Goal: Task Accomplishment & Management: Use online tool/utility

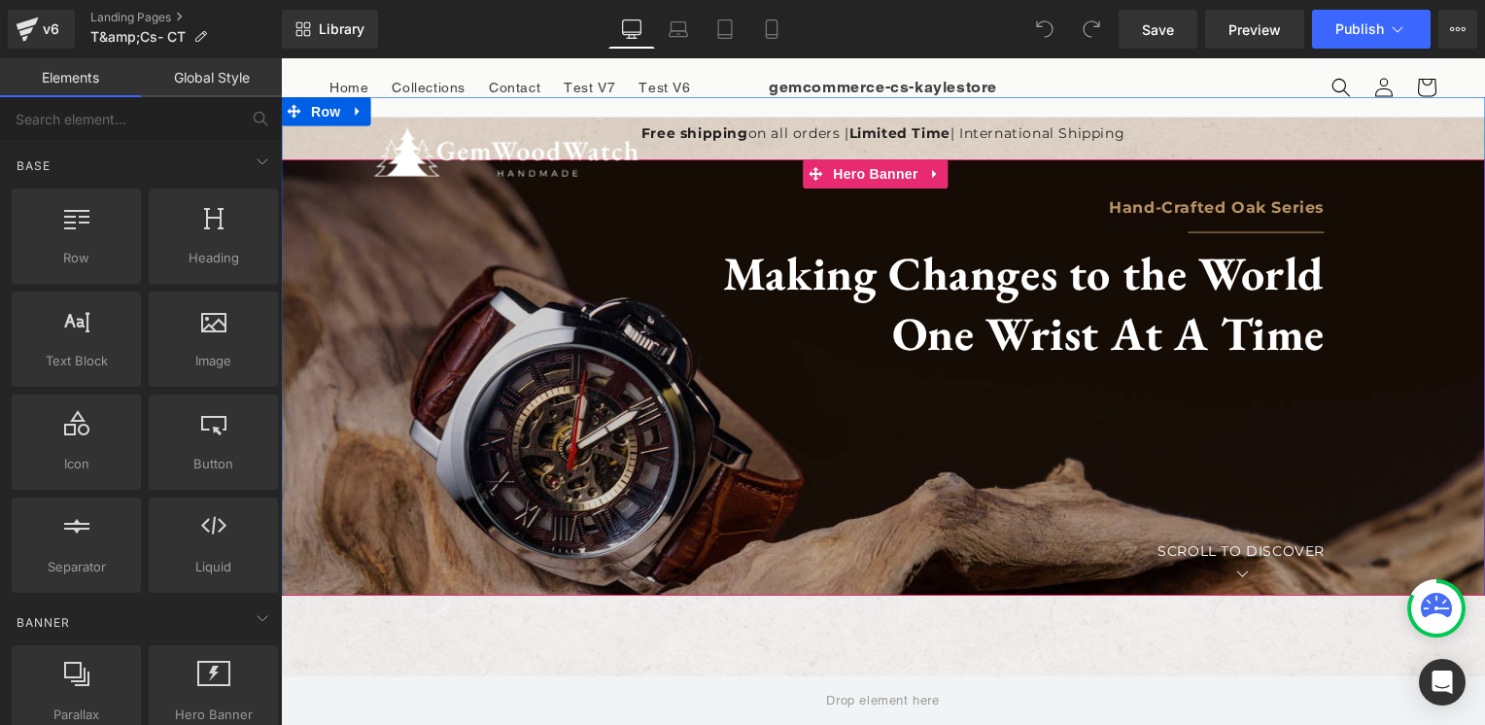
scroll to position [389, 0]
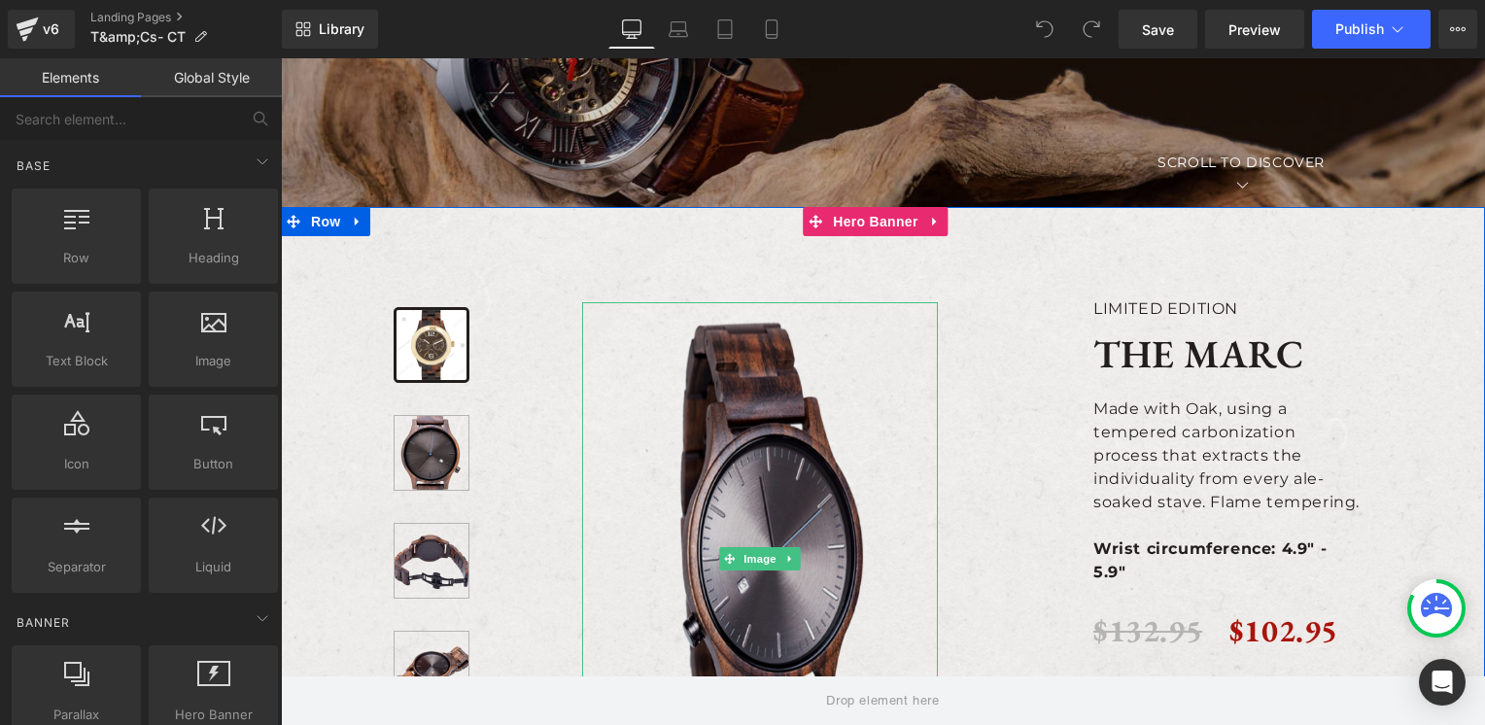
click at [706, 344] on img at bounding box center [760, 558] width 356 height 512
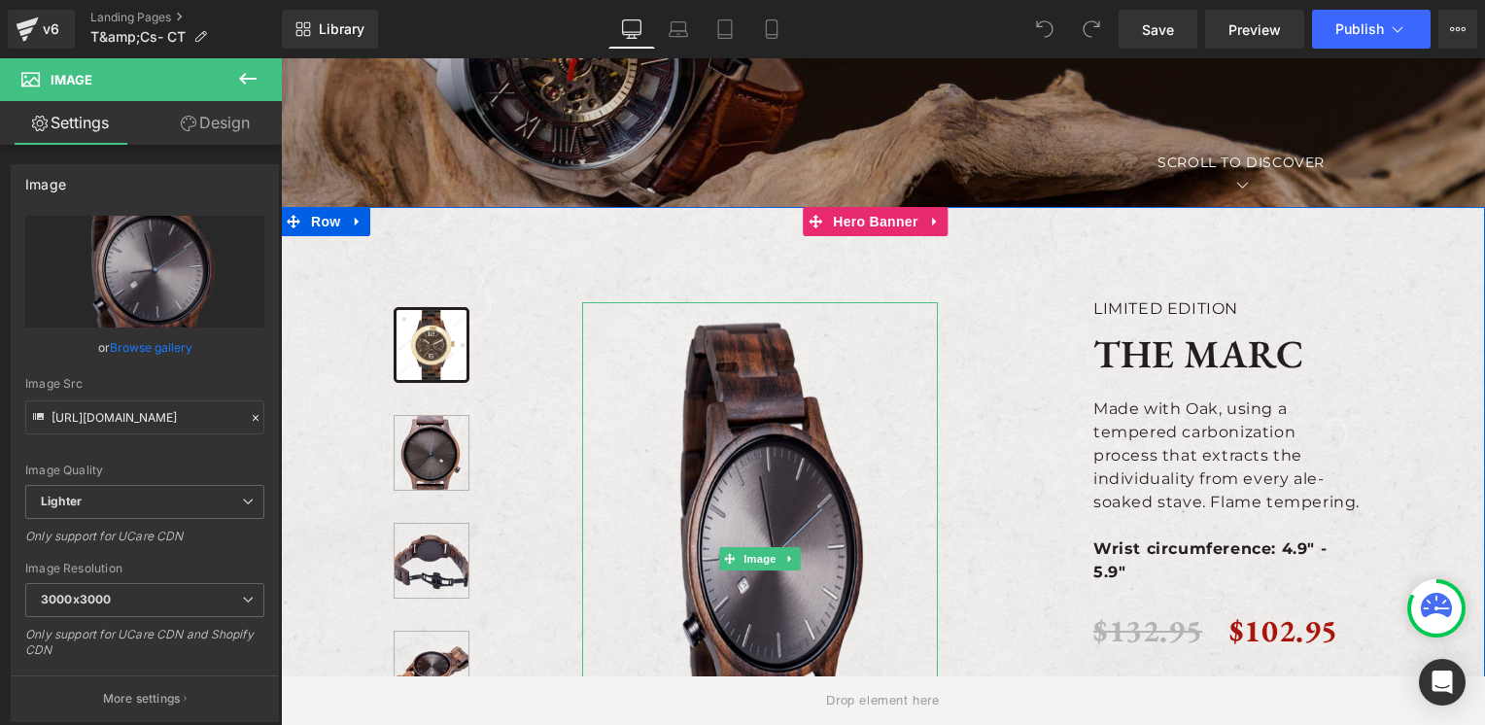
click at [781, 317] on img at bounding box center [760, 558] width 356 height 512
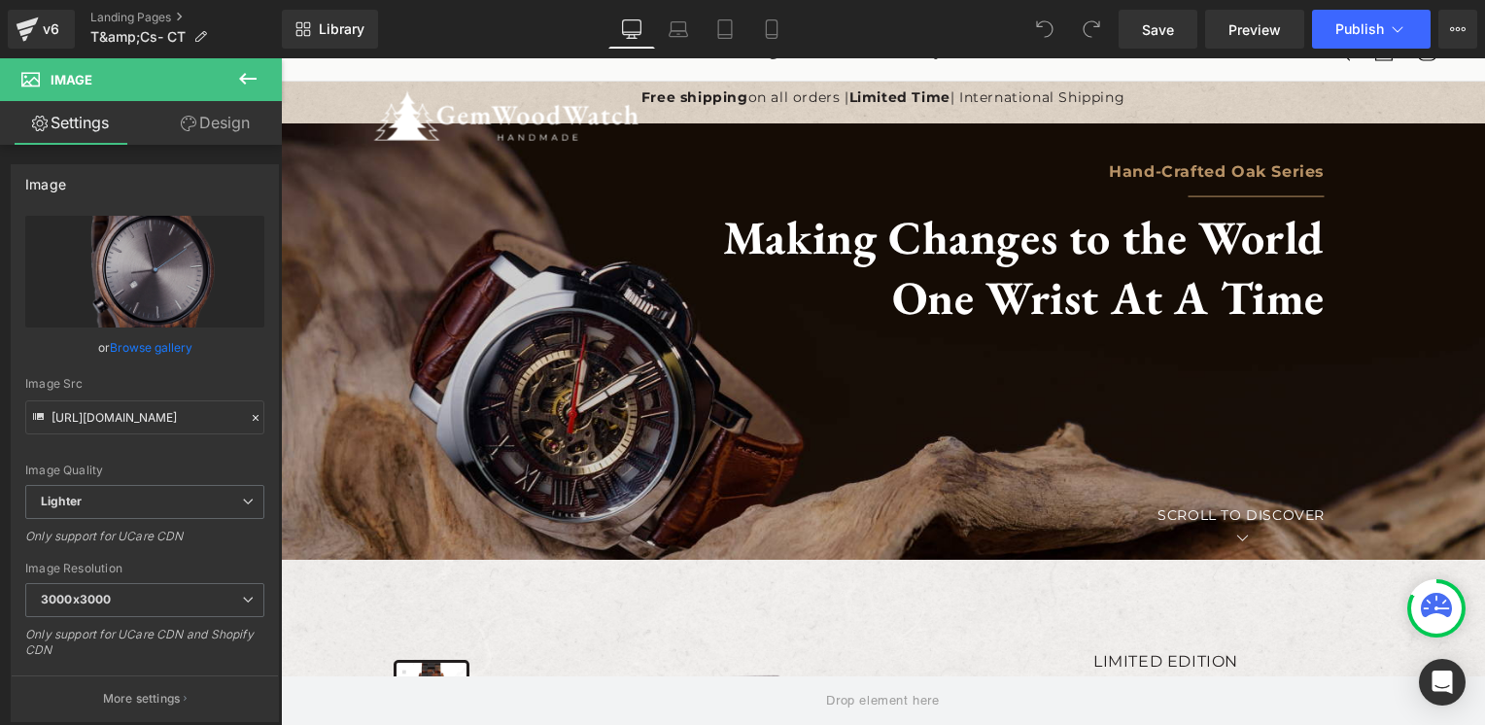
scroll to position [0, 0]
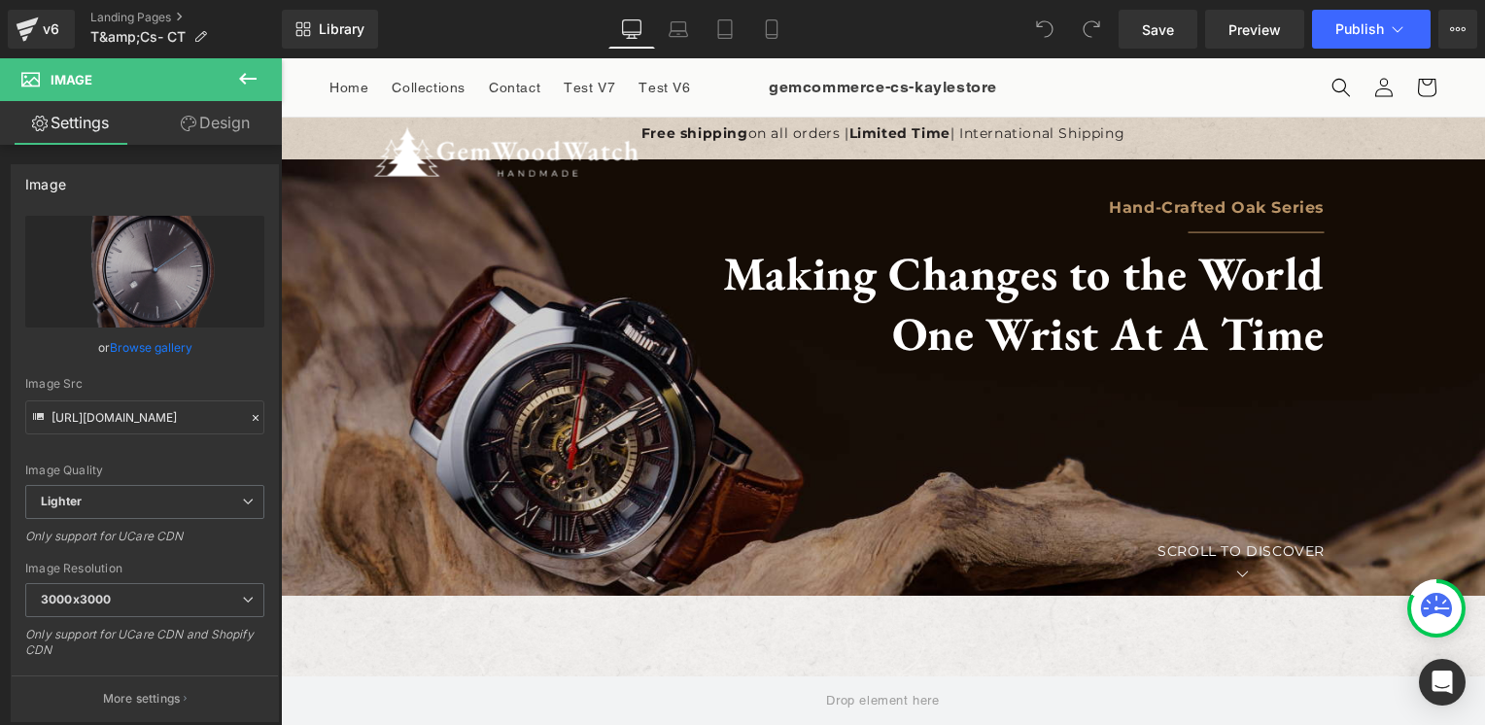
click at [249, 84] on icon at bounding box center [247, 78] width 23 height 23
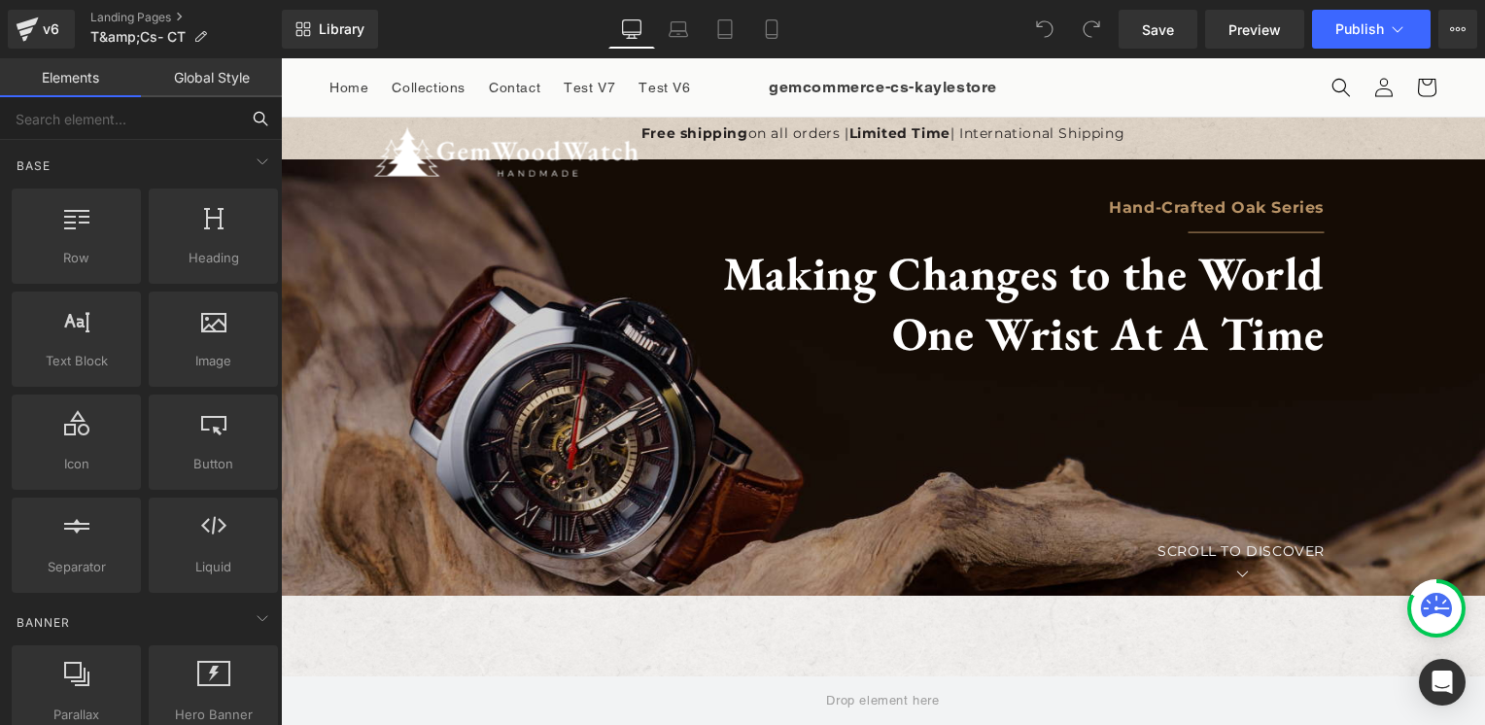
click at [148, 117] on input "text" at bounding box center [119, 118] width 239 height 43
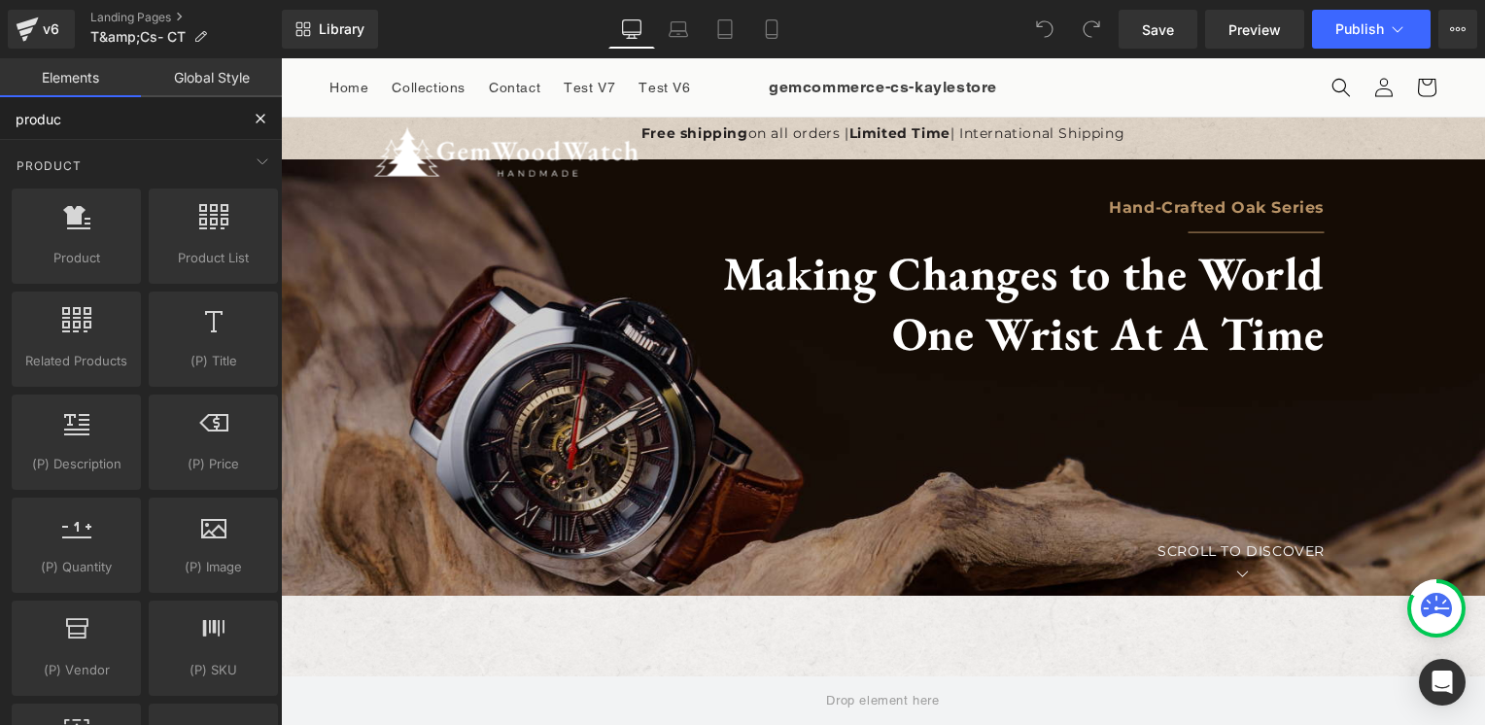
type input "produc"
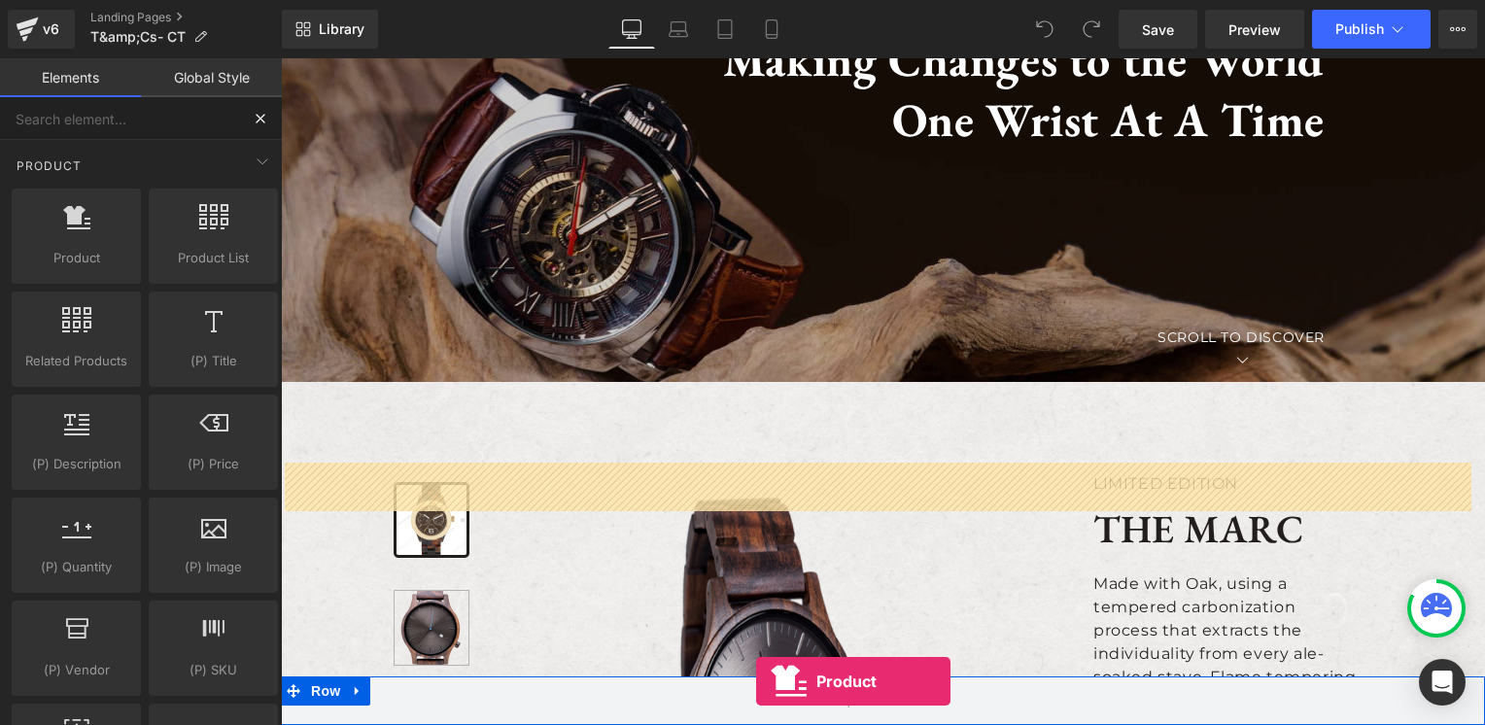
scroll to position [272, 0]
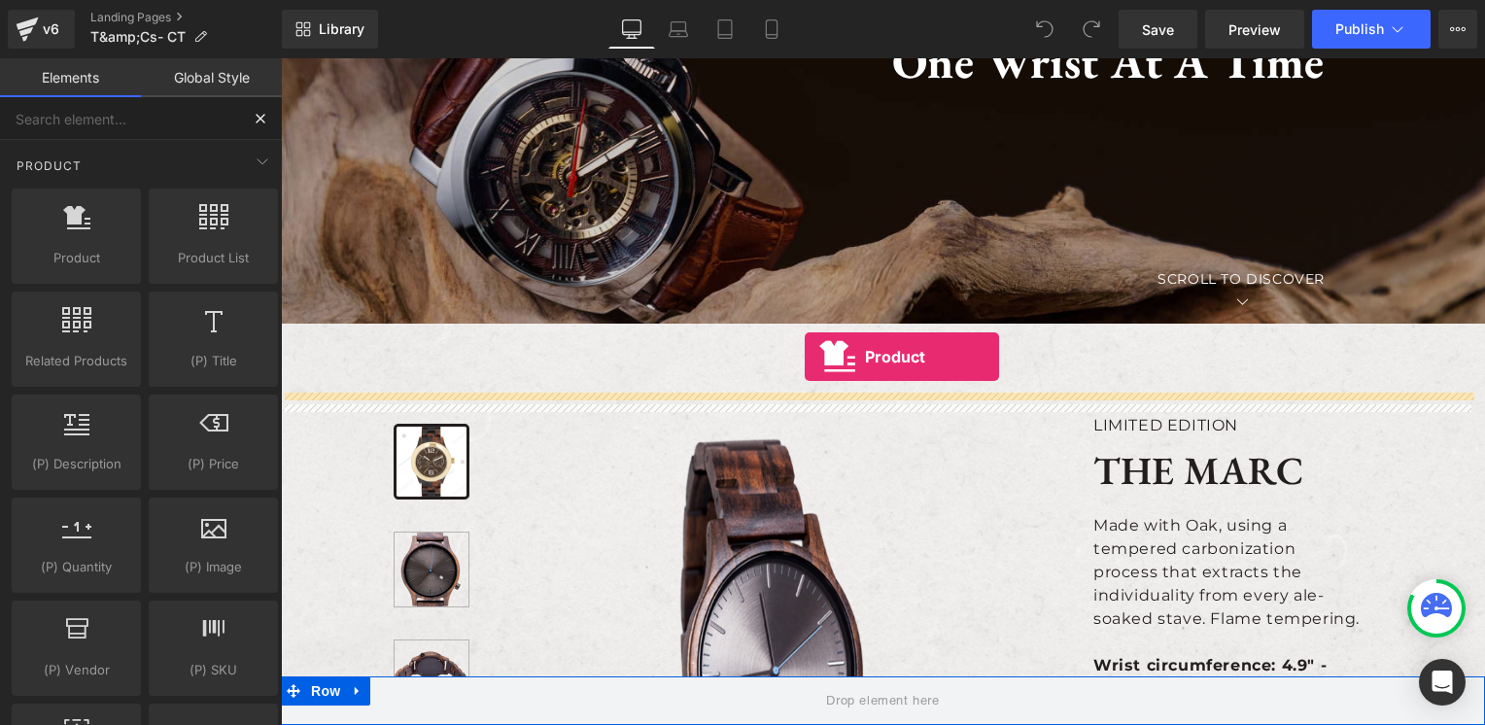
drag, startPoint x: 357, startPoint y: 283, endPoint x: 805, endPoint y: 357, distance: 454.1
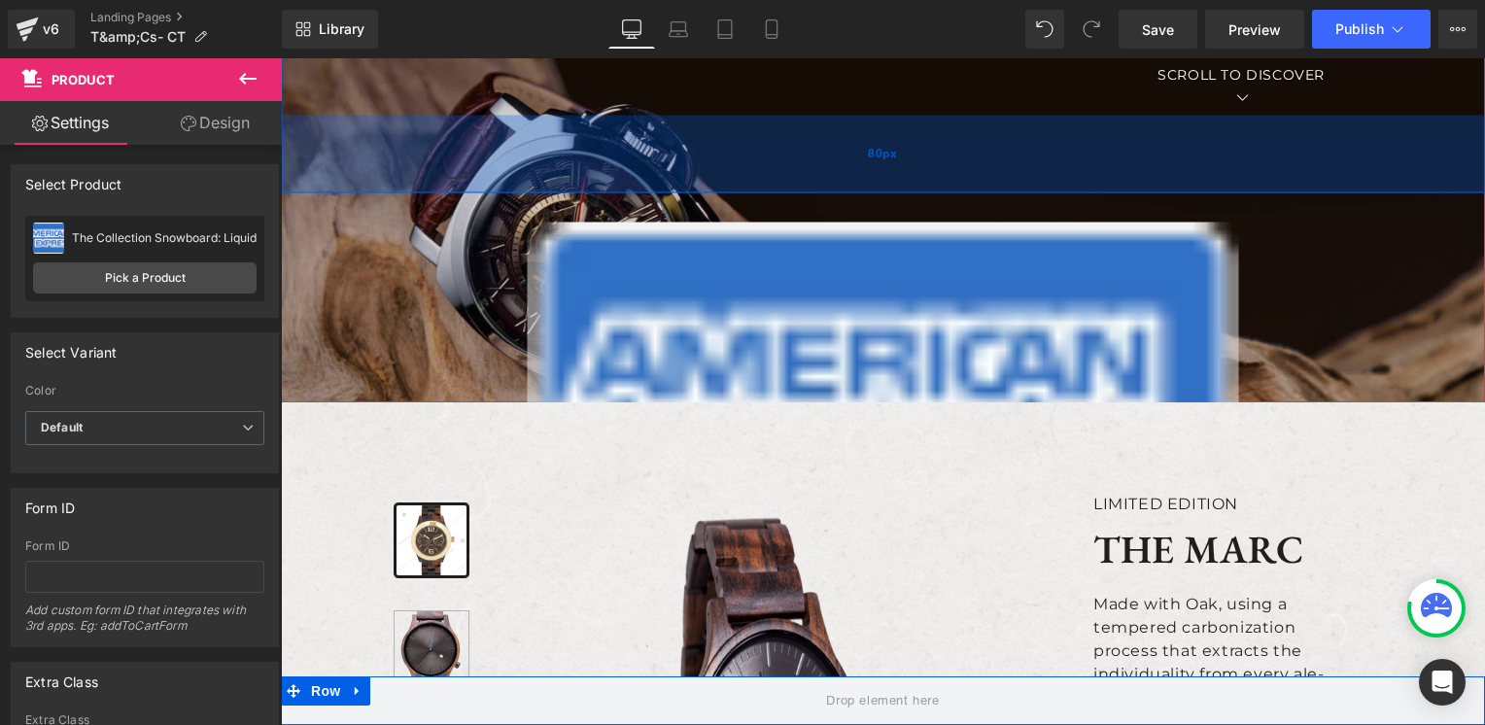
scroll to position [39, 0]
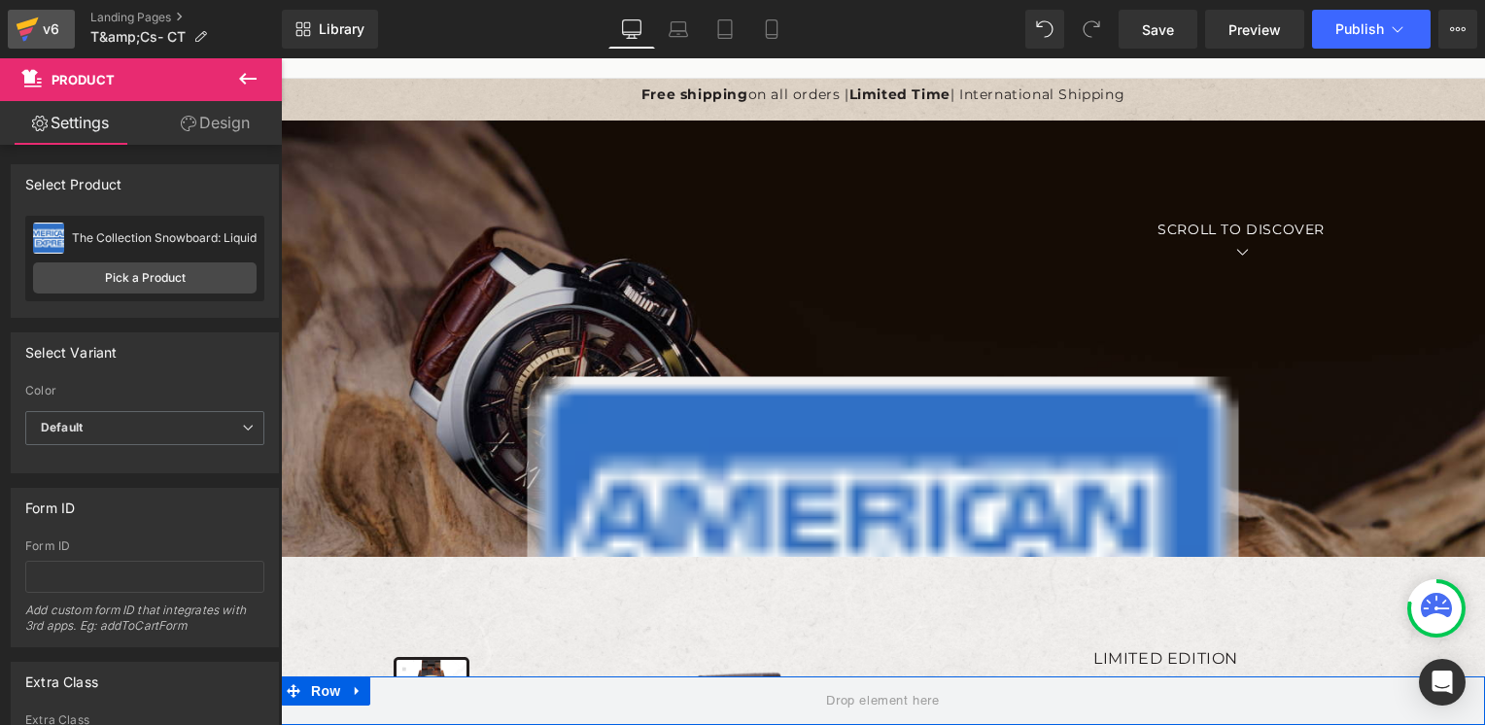
click at [35, 29] on icon at bounding box center [27, 29] width 23 height 49
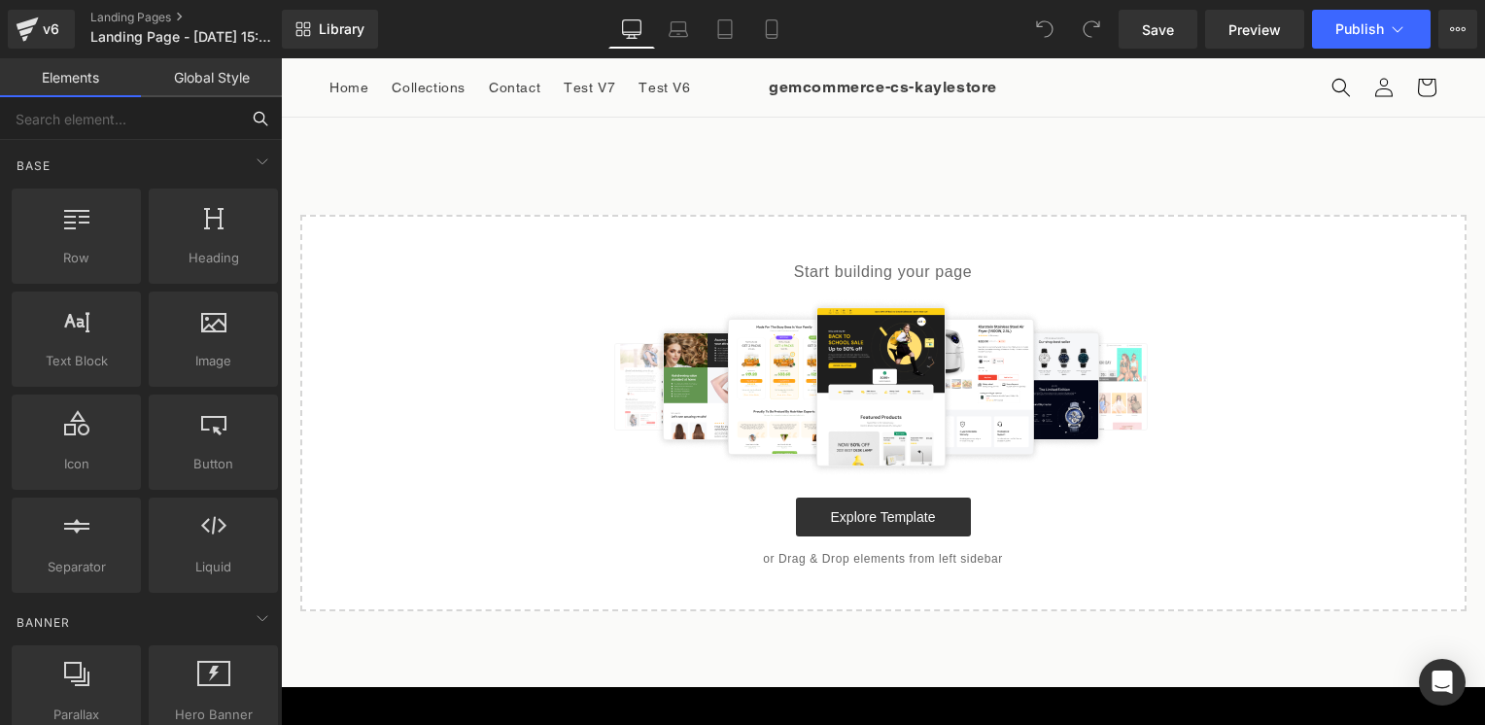
click at [156, 129] on input "text" at bounding box center [119, 118] width 239 height 43
type input "["
type input "pro"
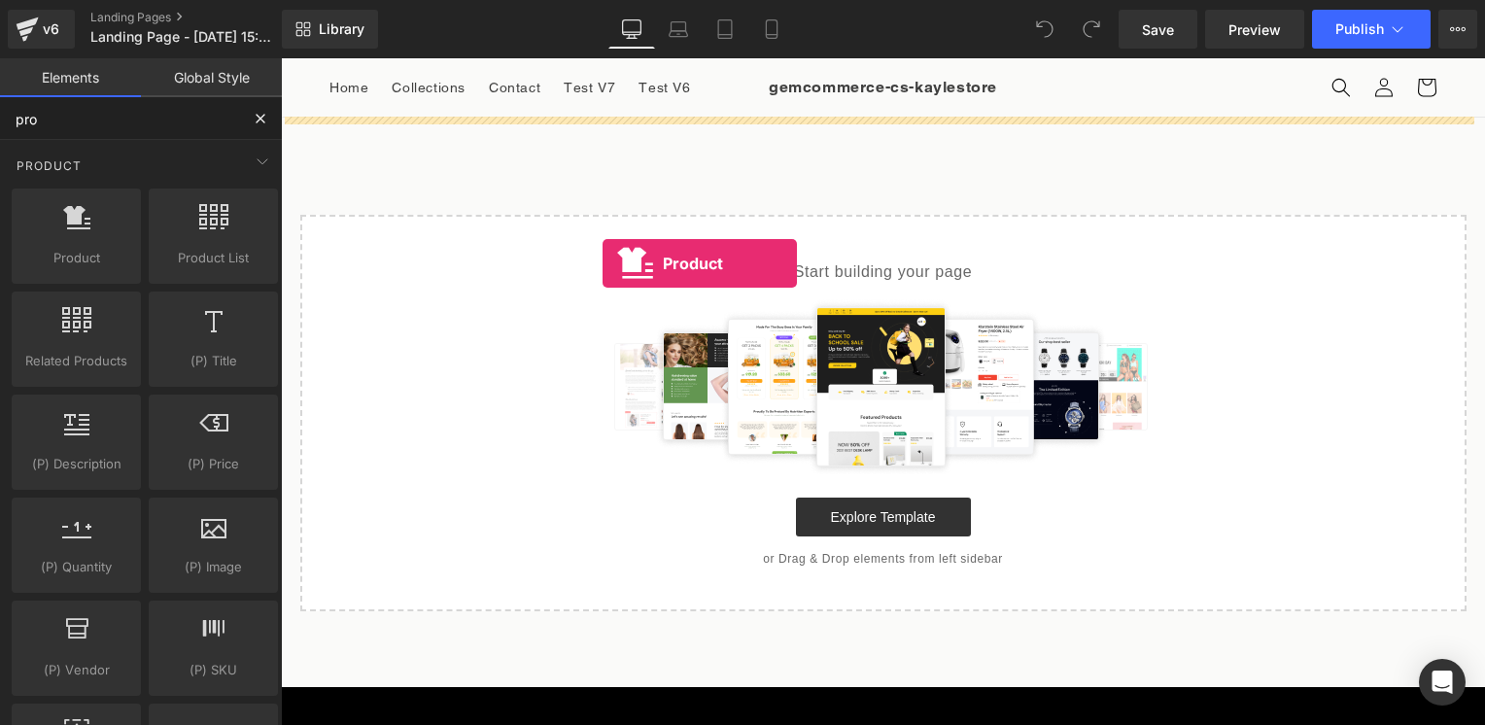
drag, startPoint x: 359, startPoint y: 268, endPoint x: 603, endPoint y: 263, distance: 244.0
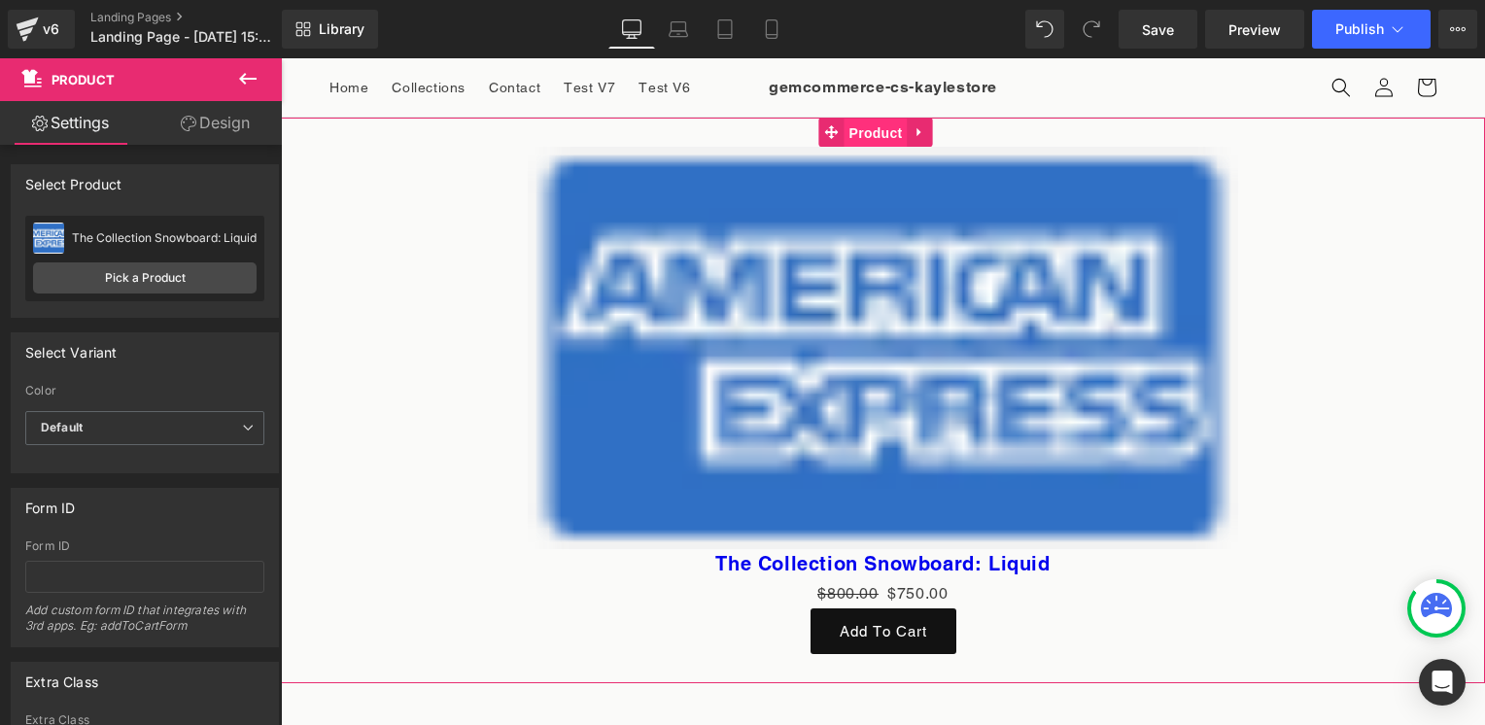
click at [867, 133] on span "Product" at bounding box center [876, 133] width 63 height 29
click at [158, 280] on link "Pick a Product" at bounding box center [145, 277] width 224 height 31
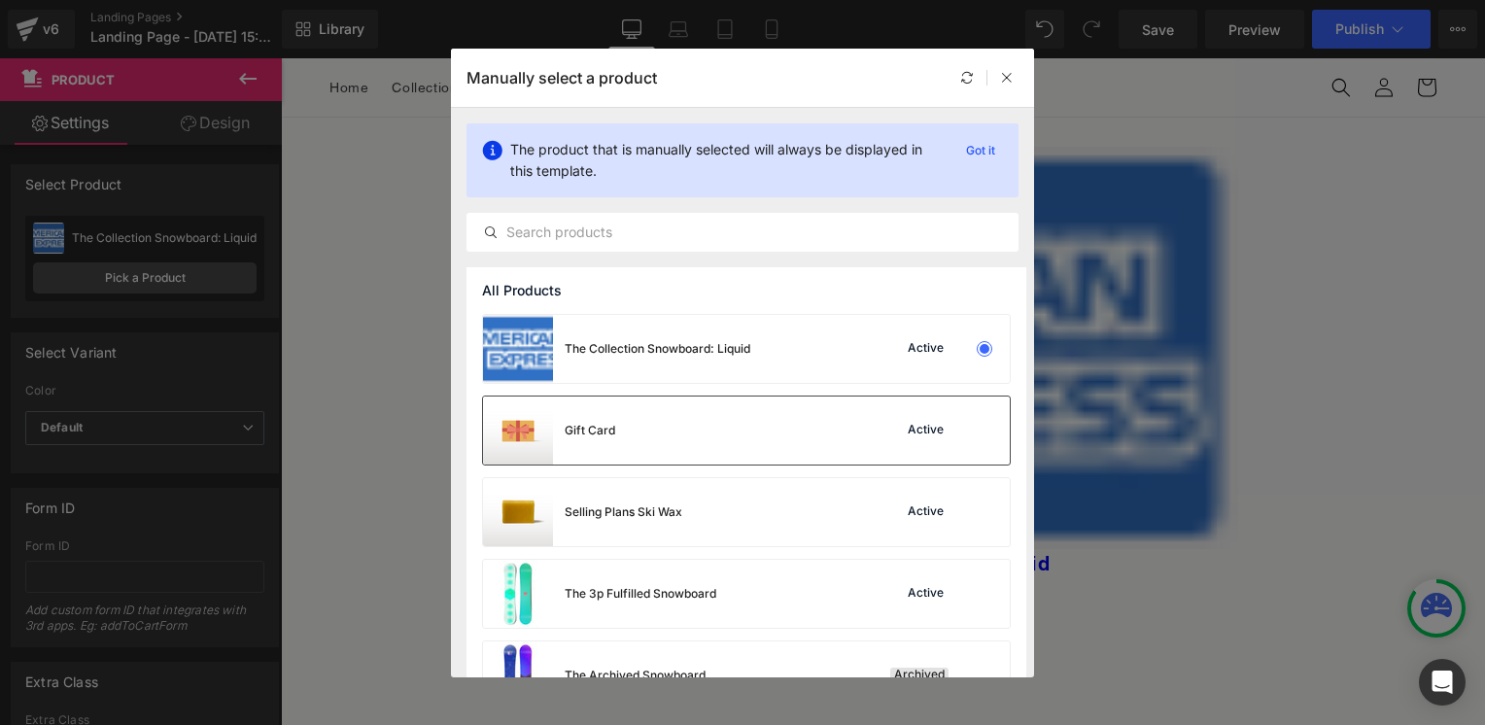
click at [769, 422] on div "Gift Card Active" at bounding box center [746, 431] width 527 height 68
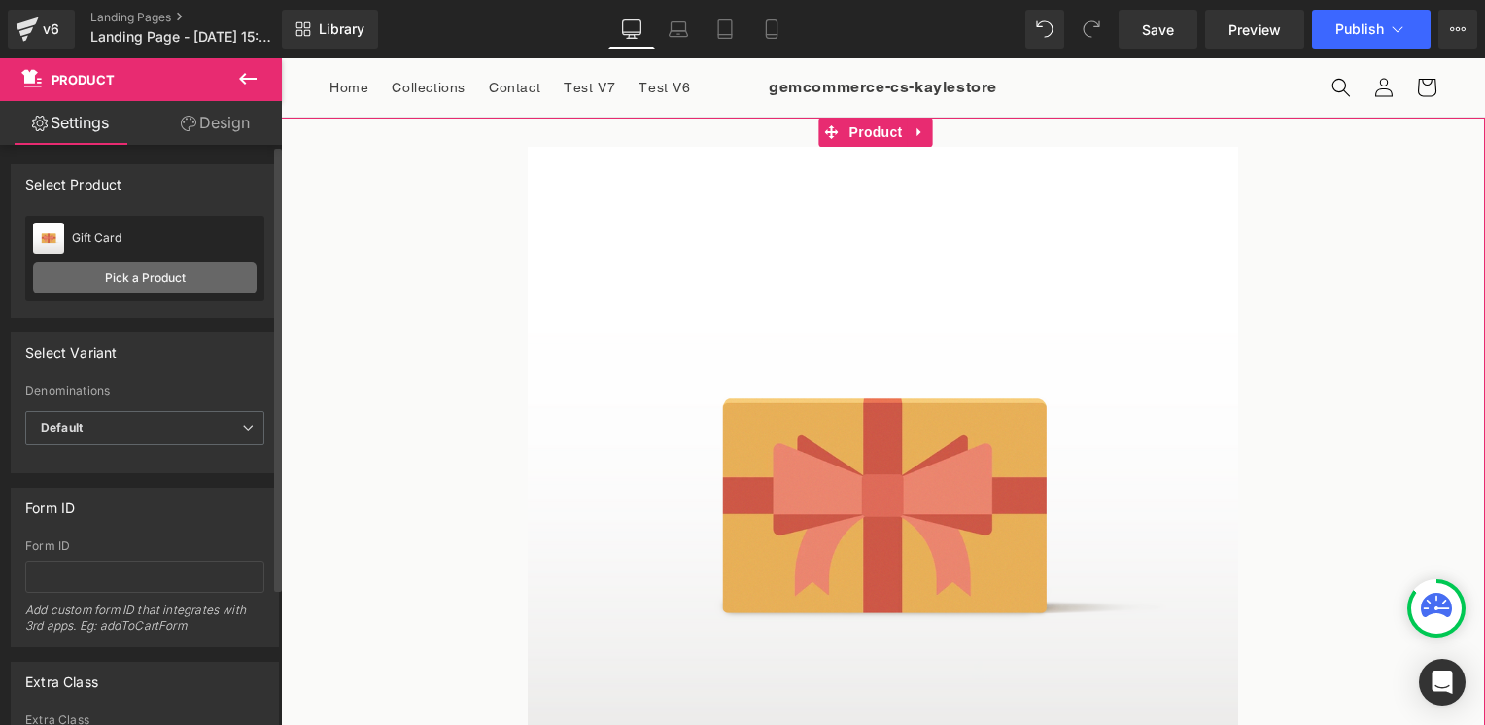
click at [161, 286] on link "Pick a Product" at bounding box center [145, 277] width 224 height 31
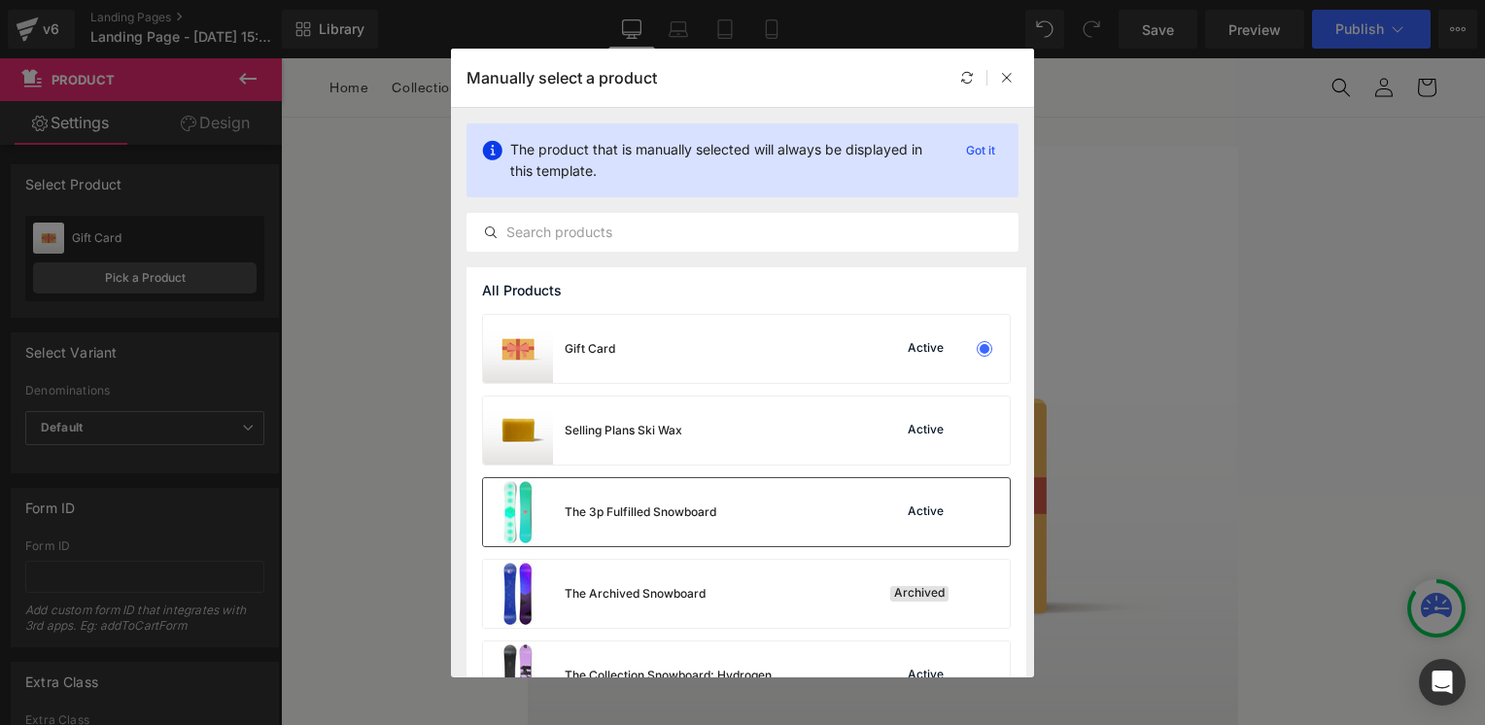
click at [724, 495] on div "The 3p Fulfilled Snowboard Active" at bounding box center [746, 512] width 527 height 68
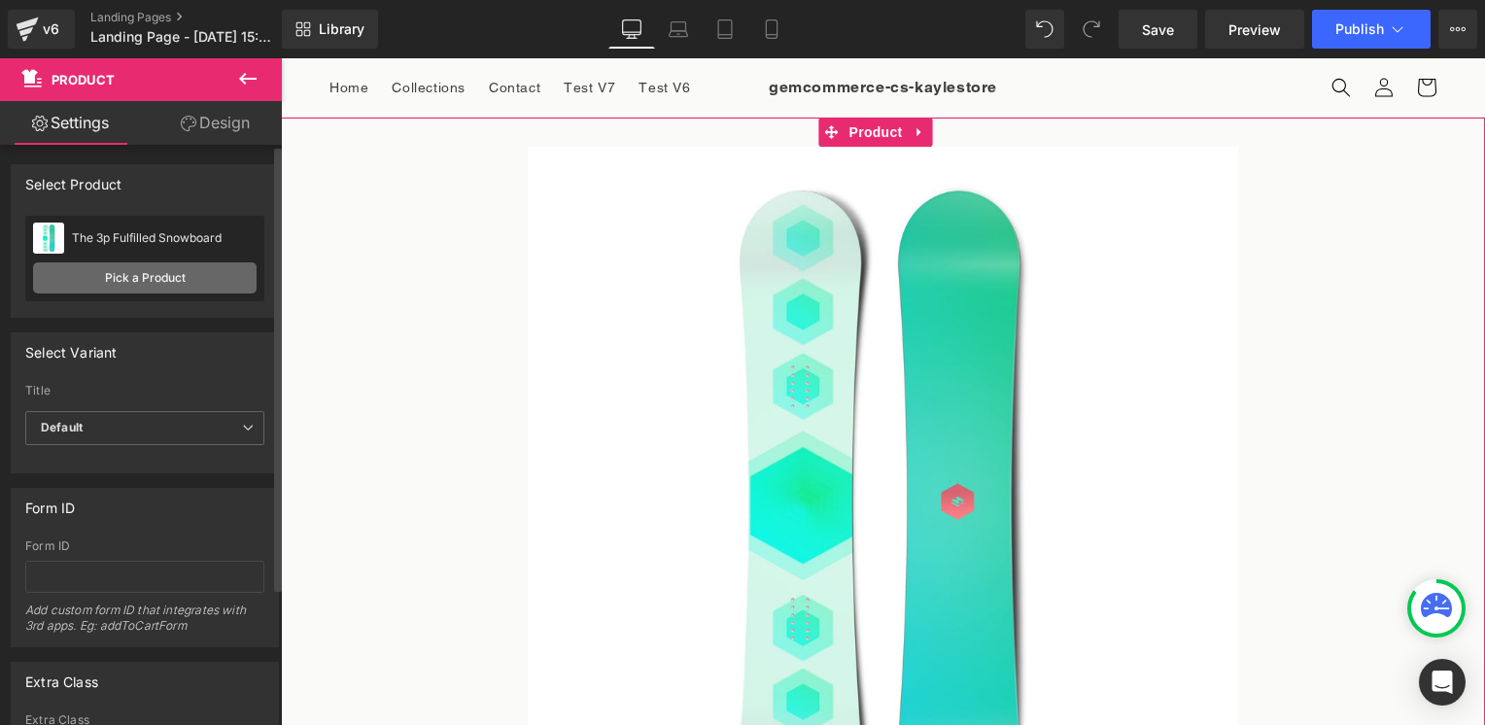
click at [192, 286] on link "Pick a Product" at bounding box center [145, 277] width 224 height 31
